Goal: Task Accomplishment & Management: Manage account settings

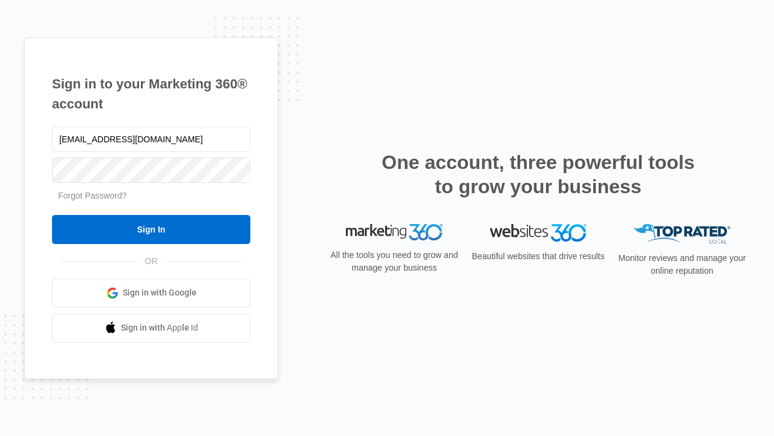
type input "[EMAIL_ADDRESS][DOMAIN_NAME]"
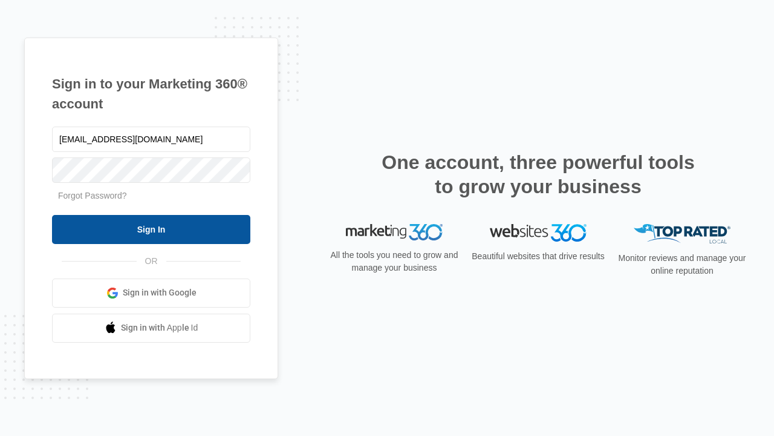
click at [151, 229] on input "Sign In" at bounding box center [151, 229] width 198 height 29
